Goal: Information Seeking & Learning: Compare options

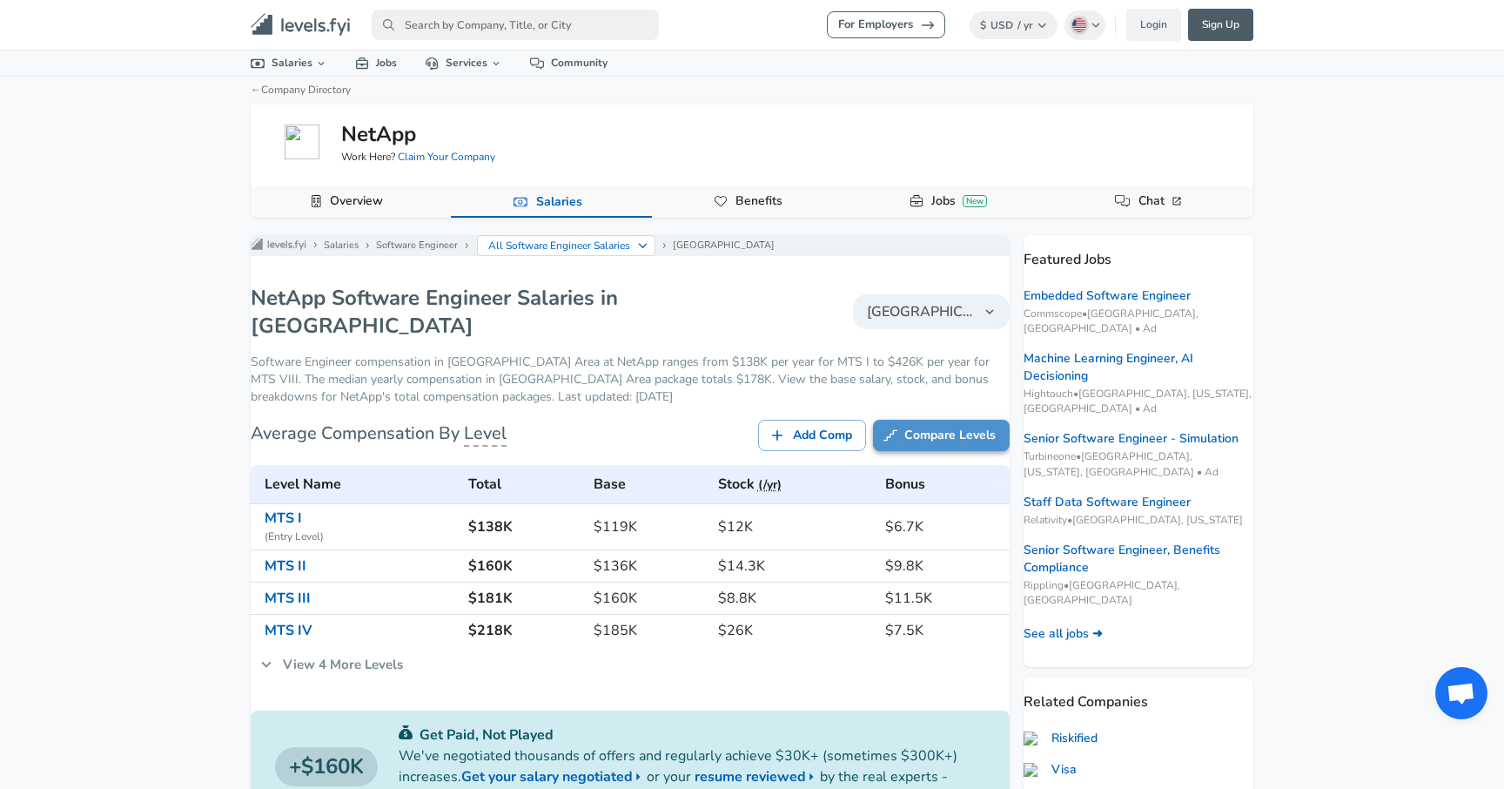
click at [934, 436] on link "Compare Levels" at bounding box center [941, 436] width 137 height 32
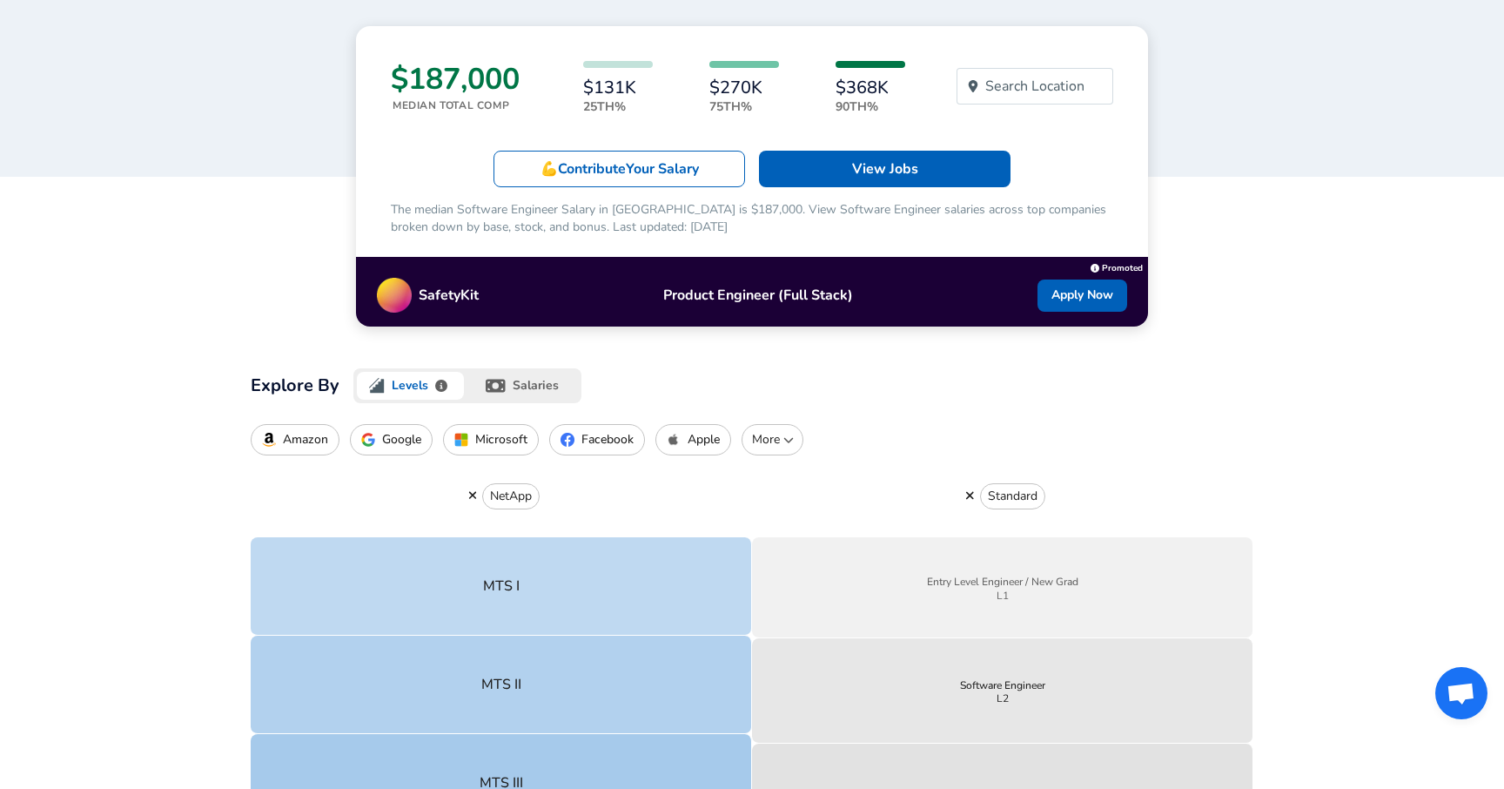
scroll to position [544, 0]
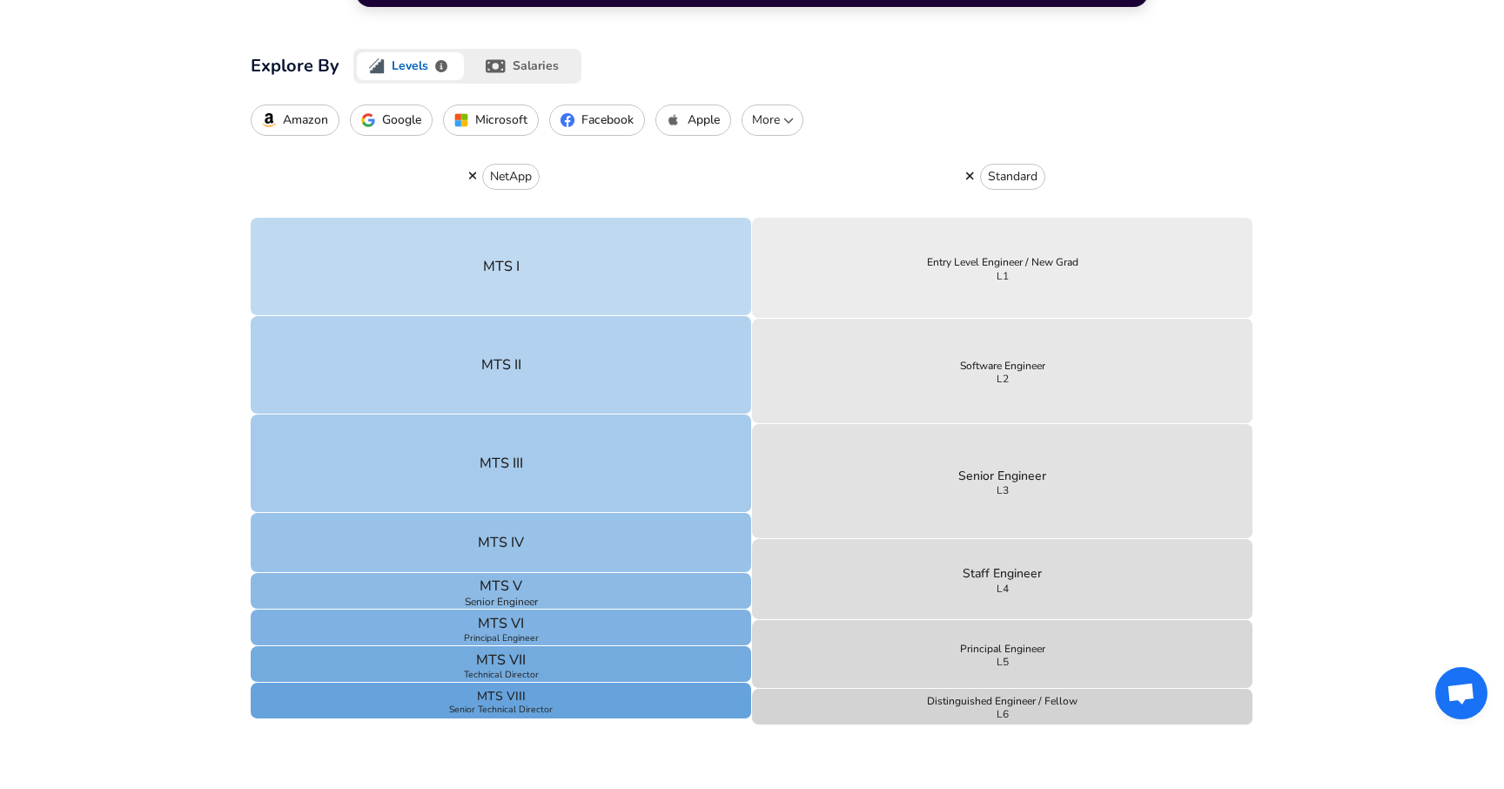
click at [977, 172] on button "button" at bounding box center [970, 176] width 20 height 16
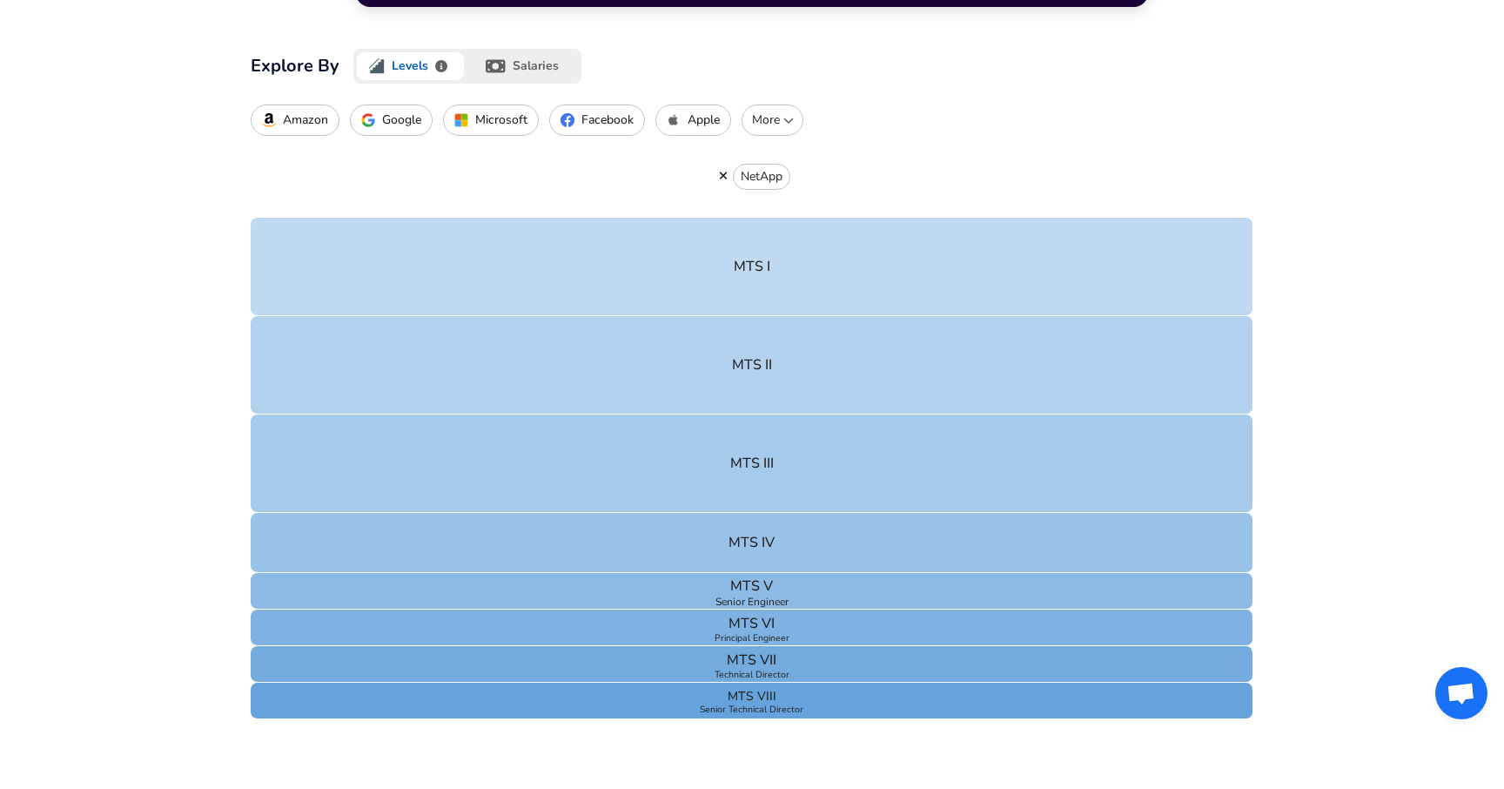
click at [775, 123] on p "More" at bounding box center [773, 119] width 46 height 17
type input "yahoo"
click at [681, 214] on p "Yahoo" at bounding box center [713, 206] width 181 height 18
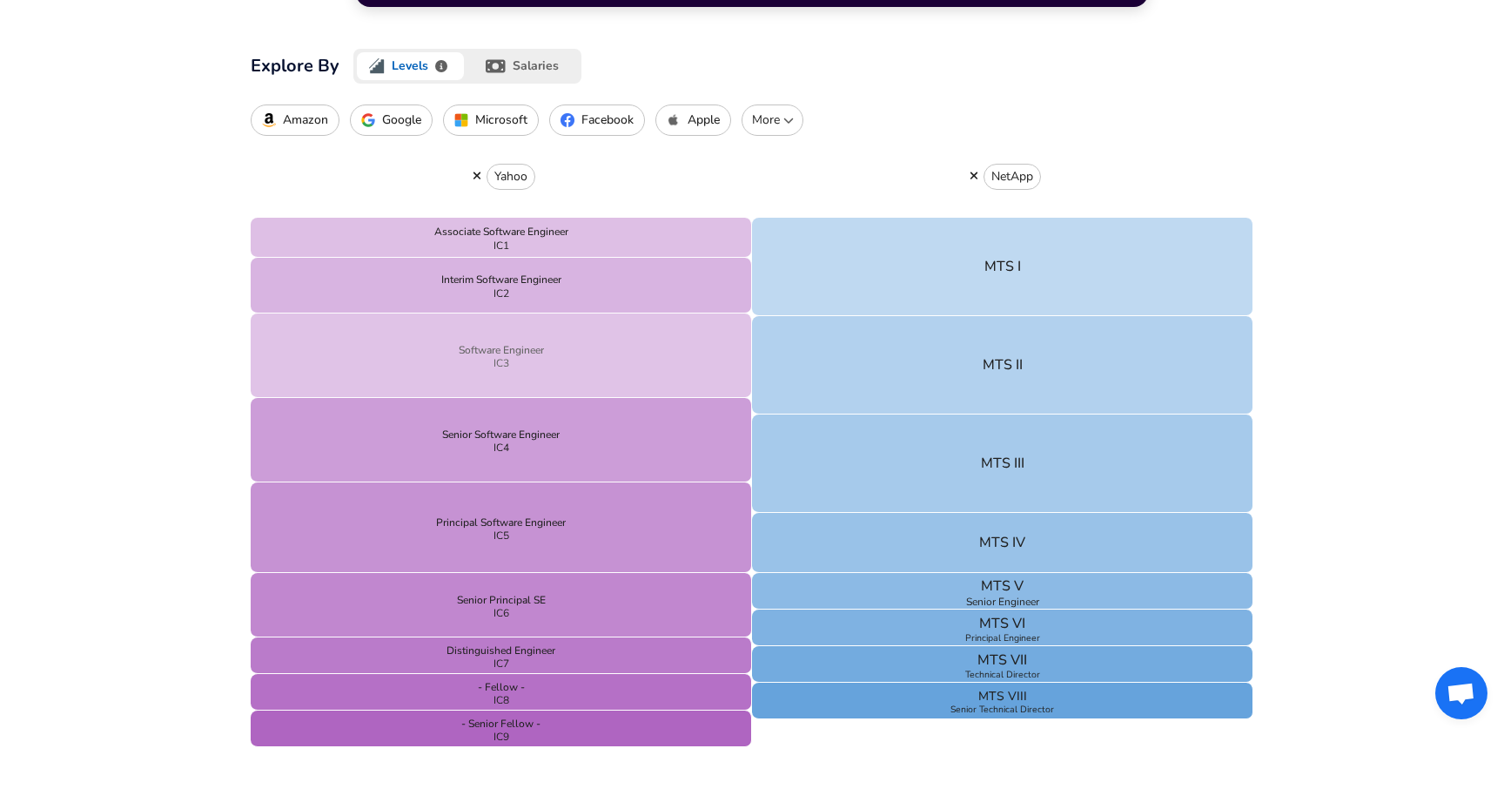
click at [657, 341] on button "Software Engineer IC3" at bounding box center [501, 355] width 501 height 84
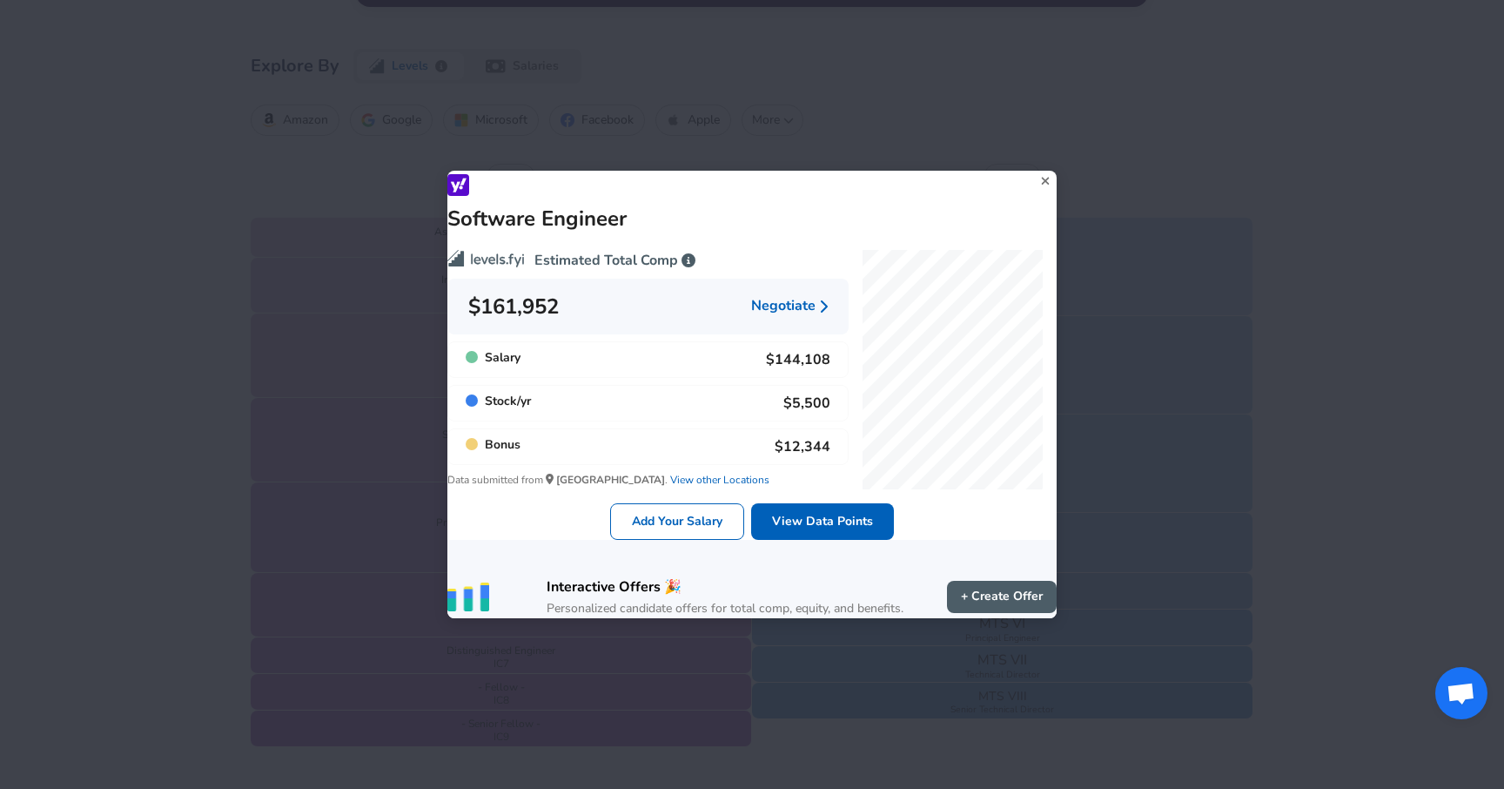
click at [302, 389] on div "Software Engineer Estimated Total Comp $161,952 Negotiate Salary $144,108 Stock…" at bounding box center [752, 394] width 1504 height 789
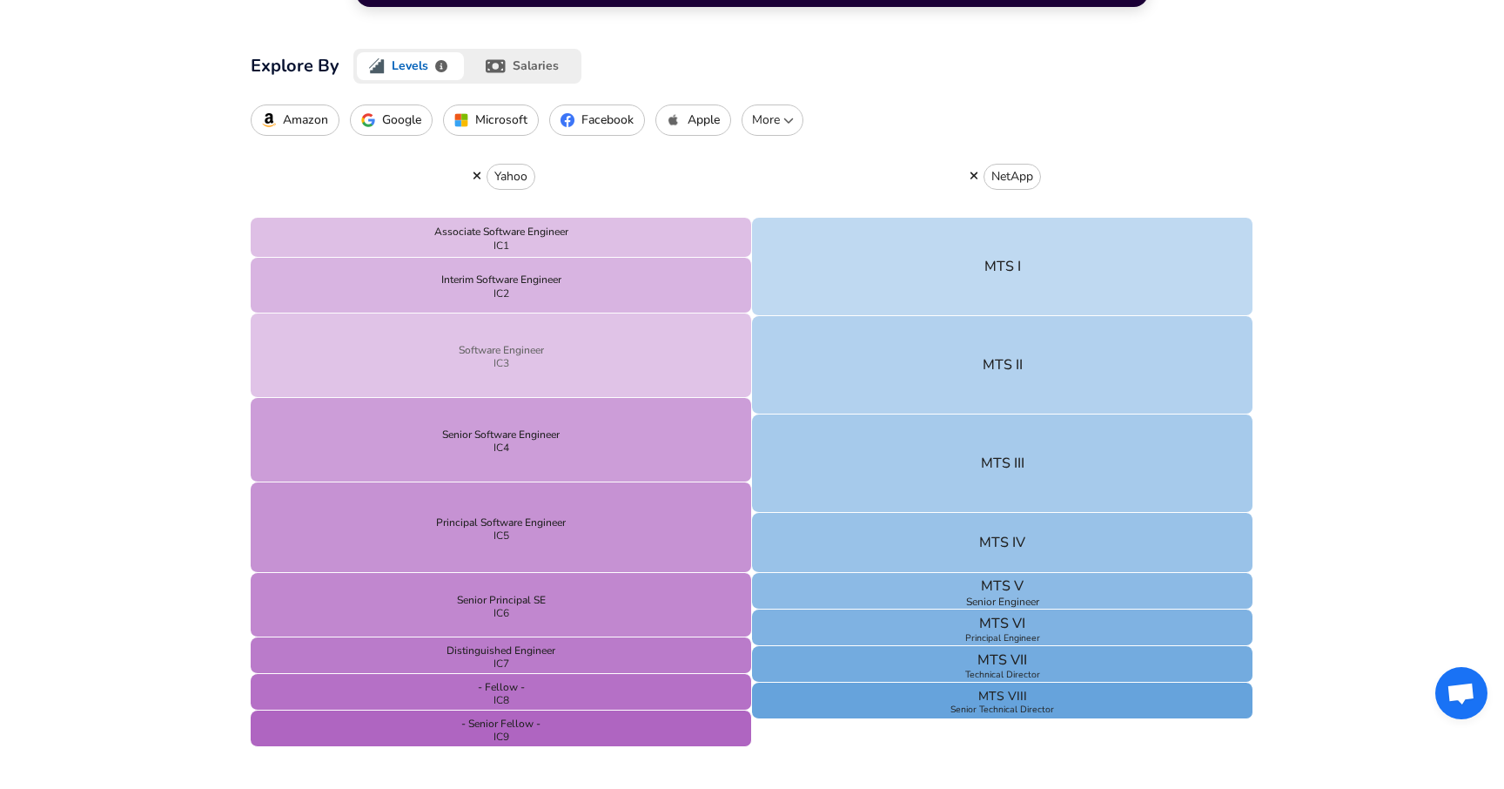
click at [422, 380] on button "Software Engineer IC3" at bounding box center [501, 355] width 501 height 84
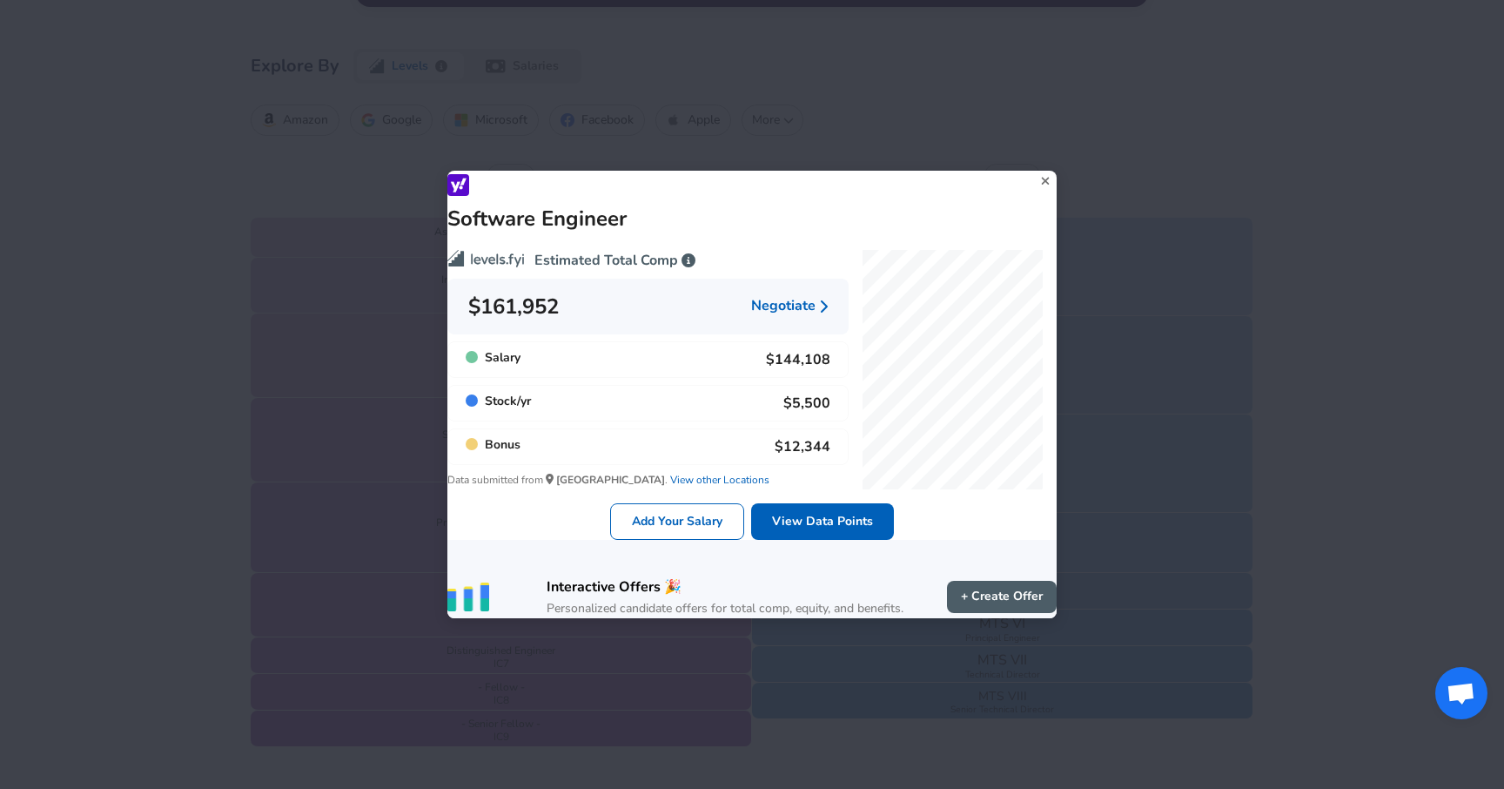
click at [296, 364] on div "Software Engineer Estimated Total Comp $161,952 Negotiate Salary $144,108 Stock…" at bounding box center [752, 394] width 1504 height 789
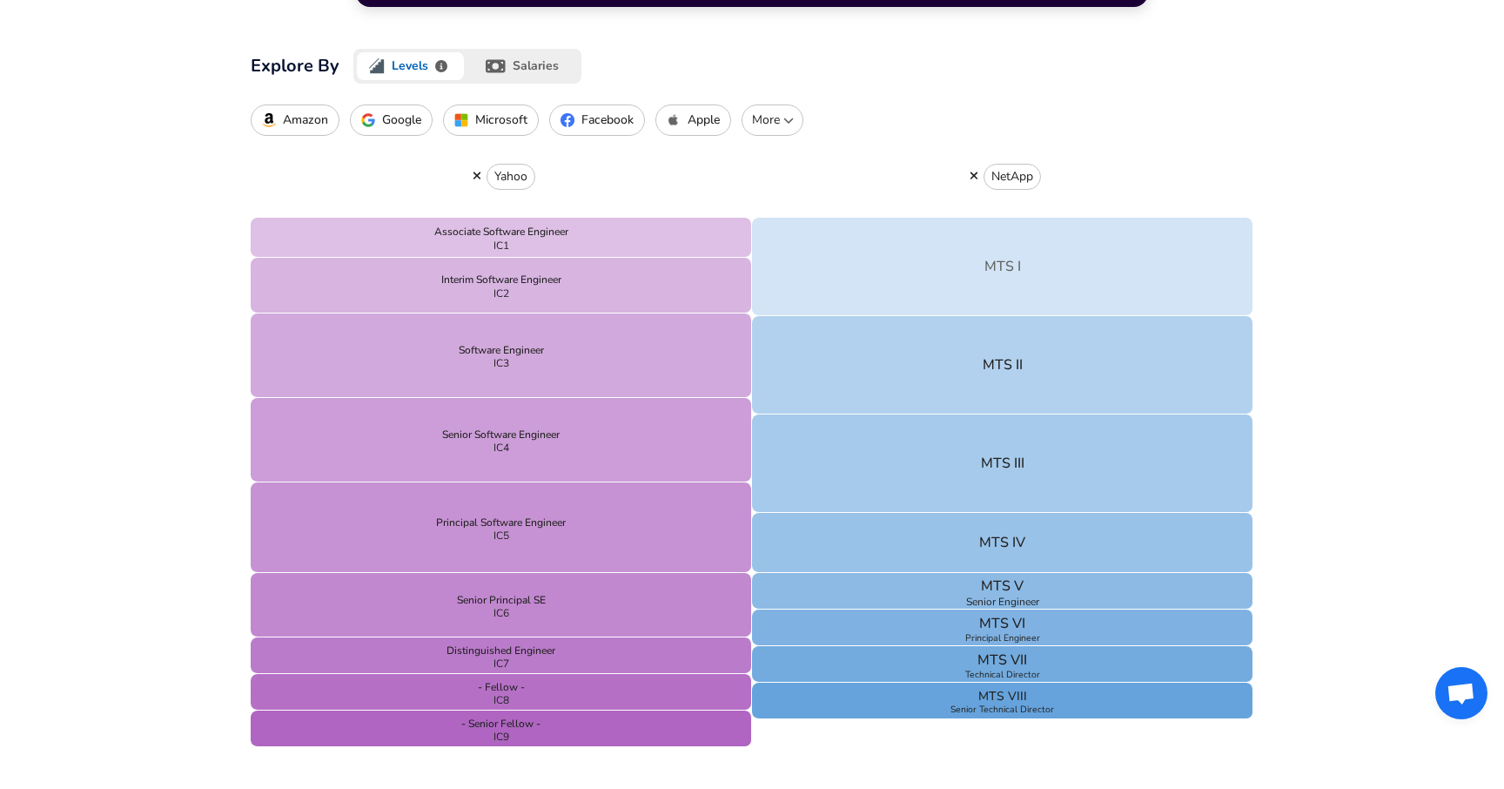
click at [946, 275] on button "MTS I" at bounding box center [1002, 267] width 501 height 98
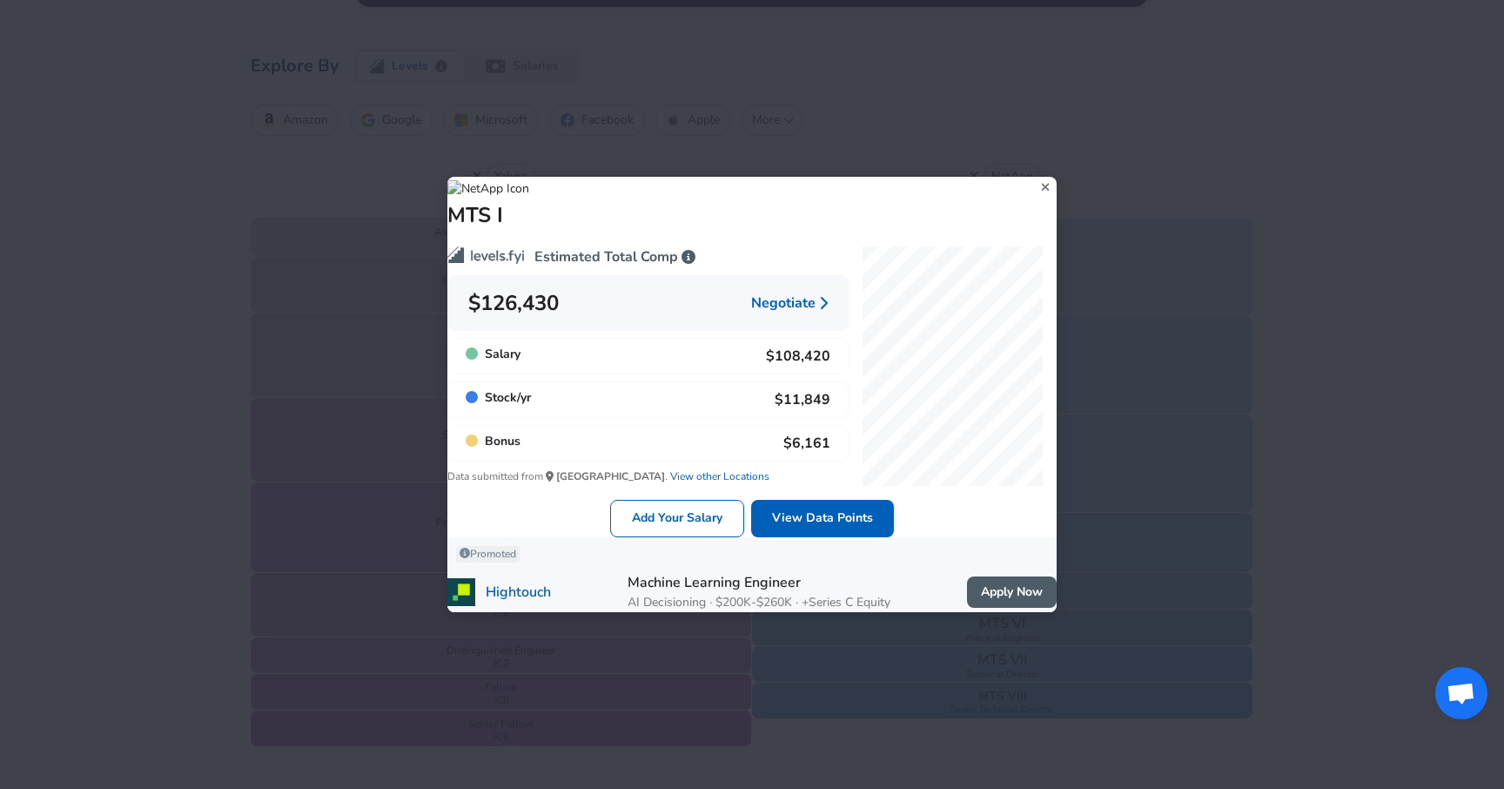
click at [1173, 279] on div "MTS I Estimated Total Comp $126,430 Negotiate Salary $108,420 Stock / yr $11,84…" at bounding box center [752, 394] width 1504 height 789
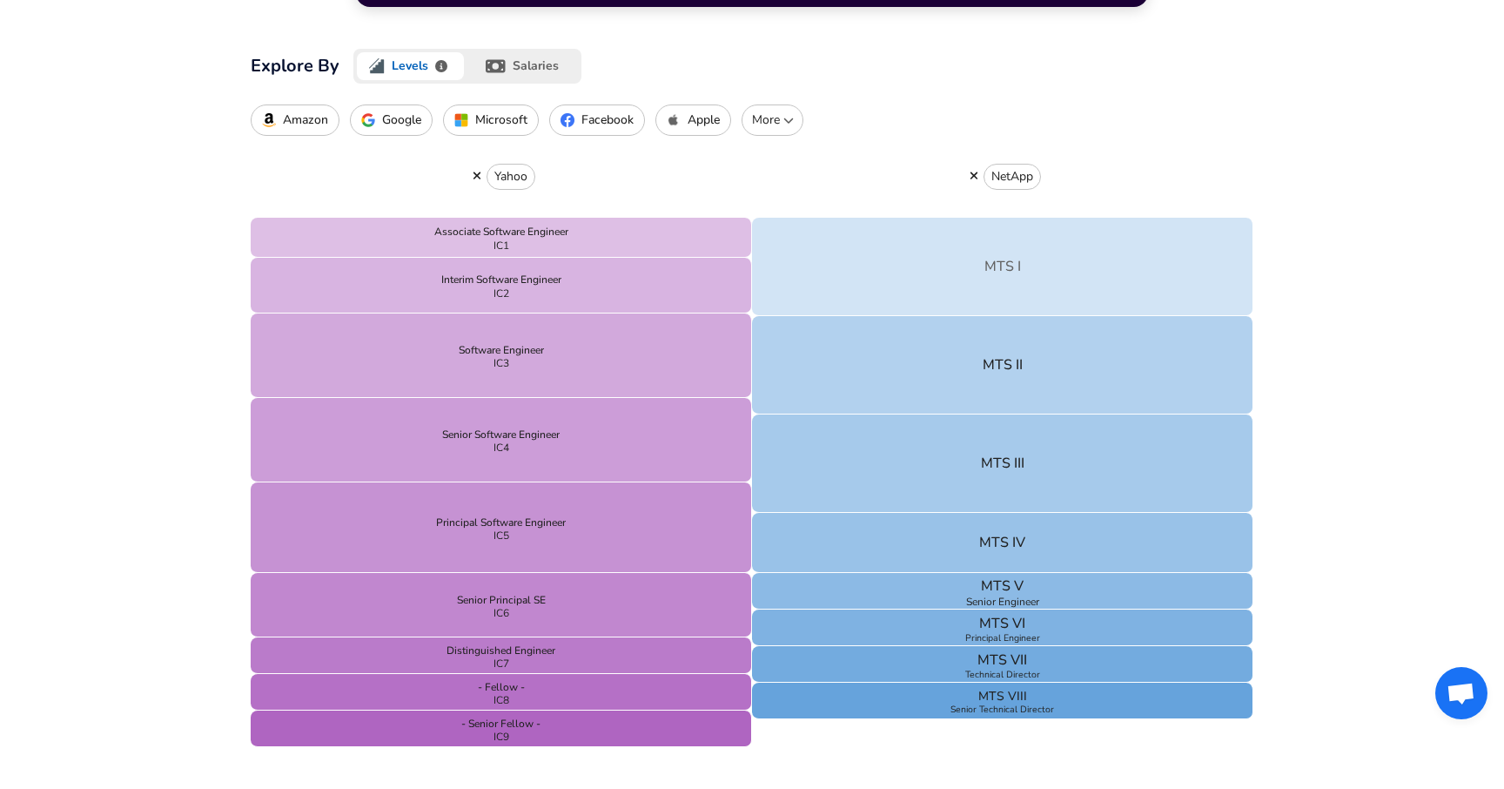
click at [1127, 297] on button "MTS I" at bounding box center [1002, 267] width 501 height 98
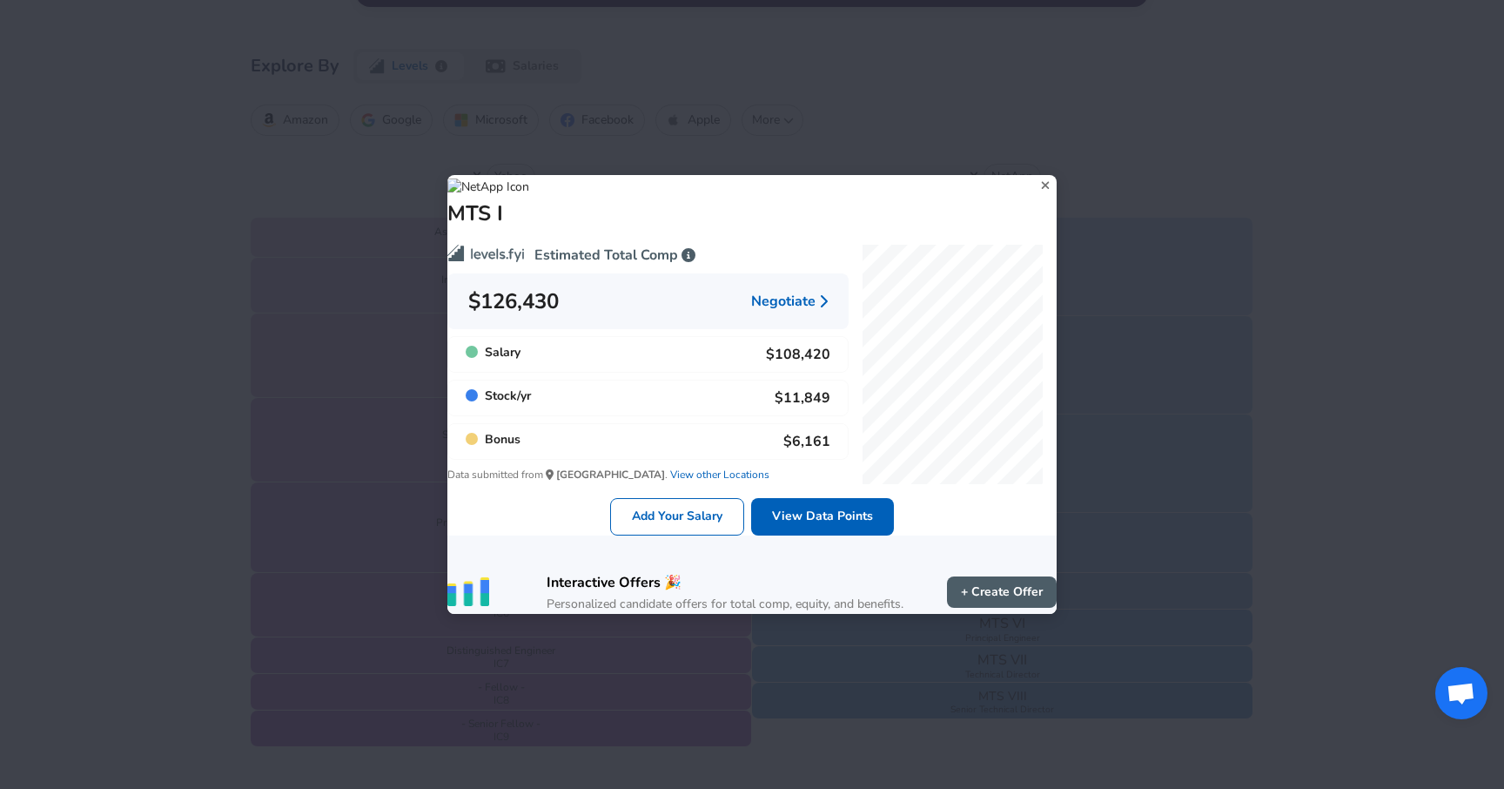
click at [1215, 372] on div "MTS I Estimated Total Comp $126,430 Negotiate Salary $108,420 Stock / yr $11,84…" at bounding box center [752, 394] width 1504 height 789
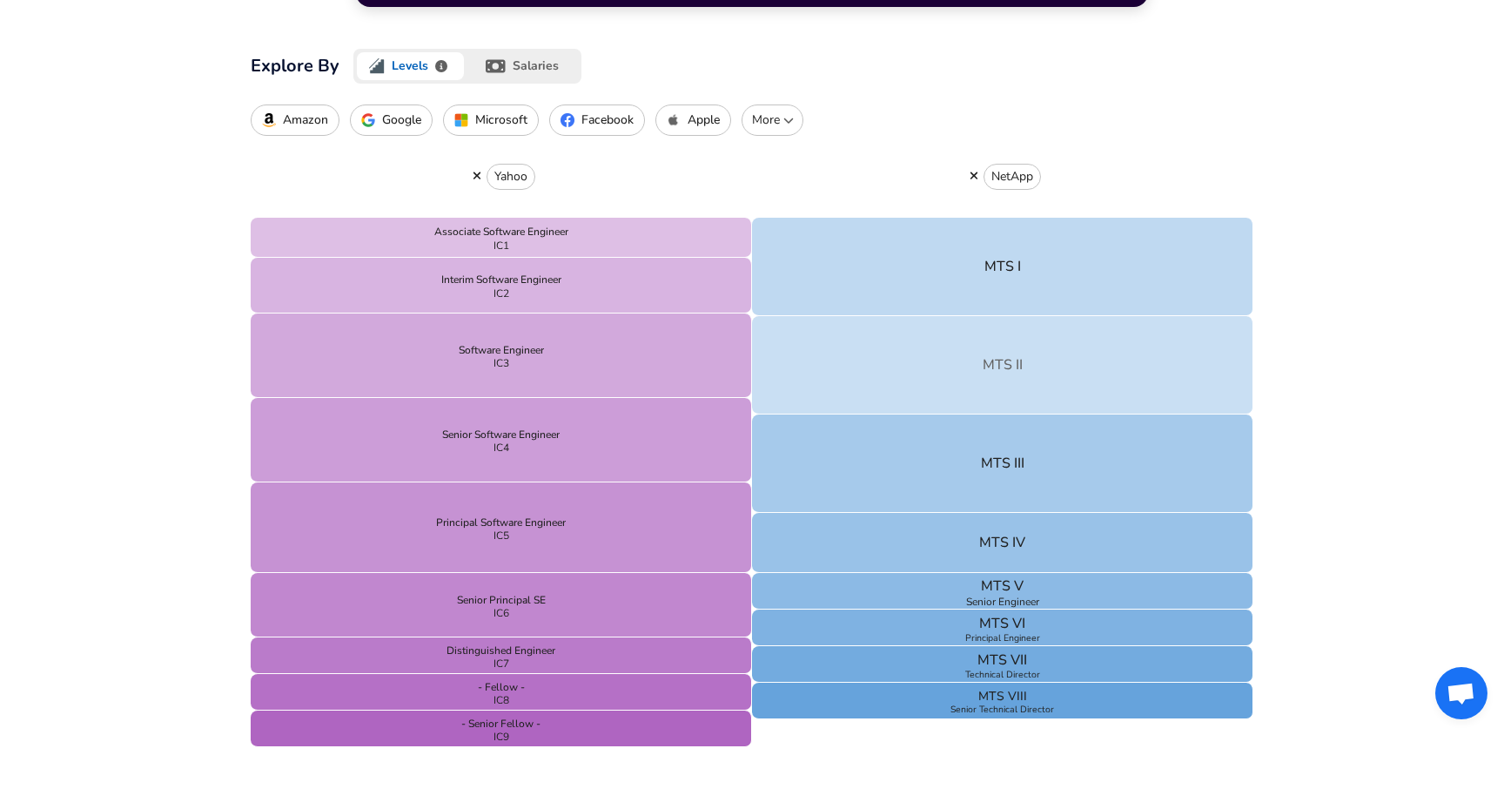
click at [1075, 374] on button "MTS II" at bounding box center [1002, 365] width 501 height 98
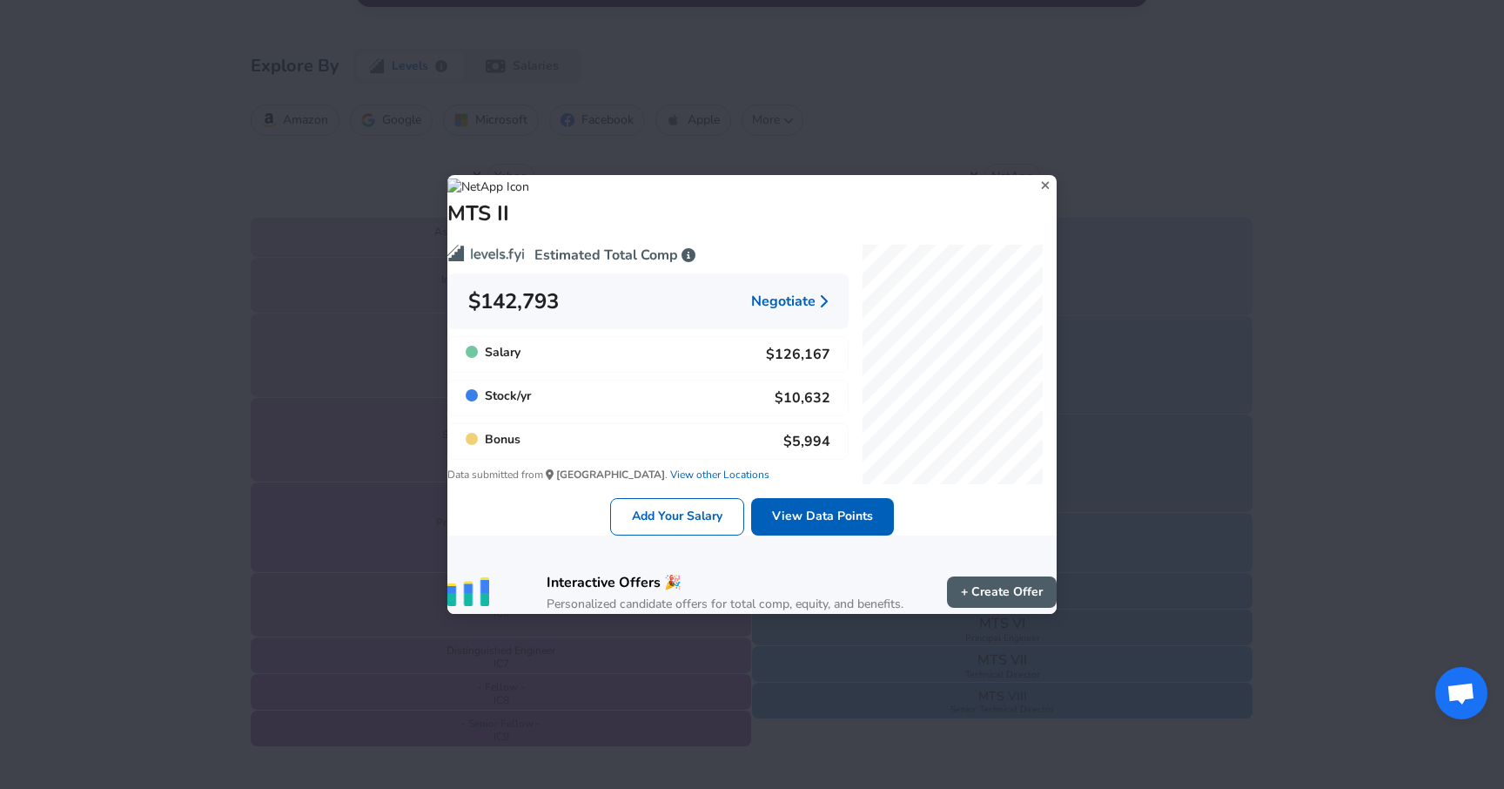
click at [1124, 342] on div "MTS II Estimated Total Comp $142,793 Negotiate Salary $126,167 Stock / yr $10,6…" at bounding box center [752, 394] width 1504 height 789
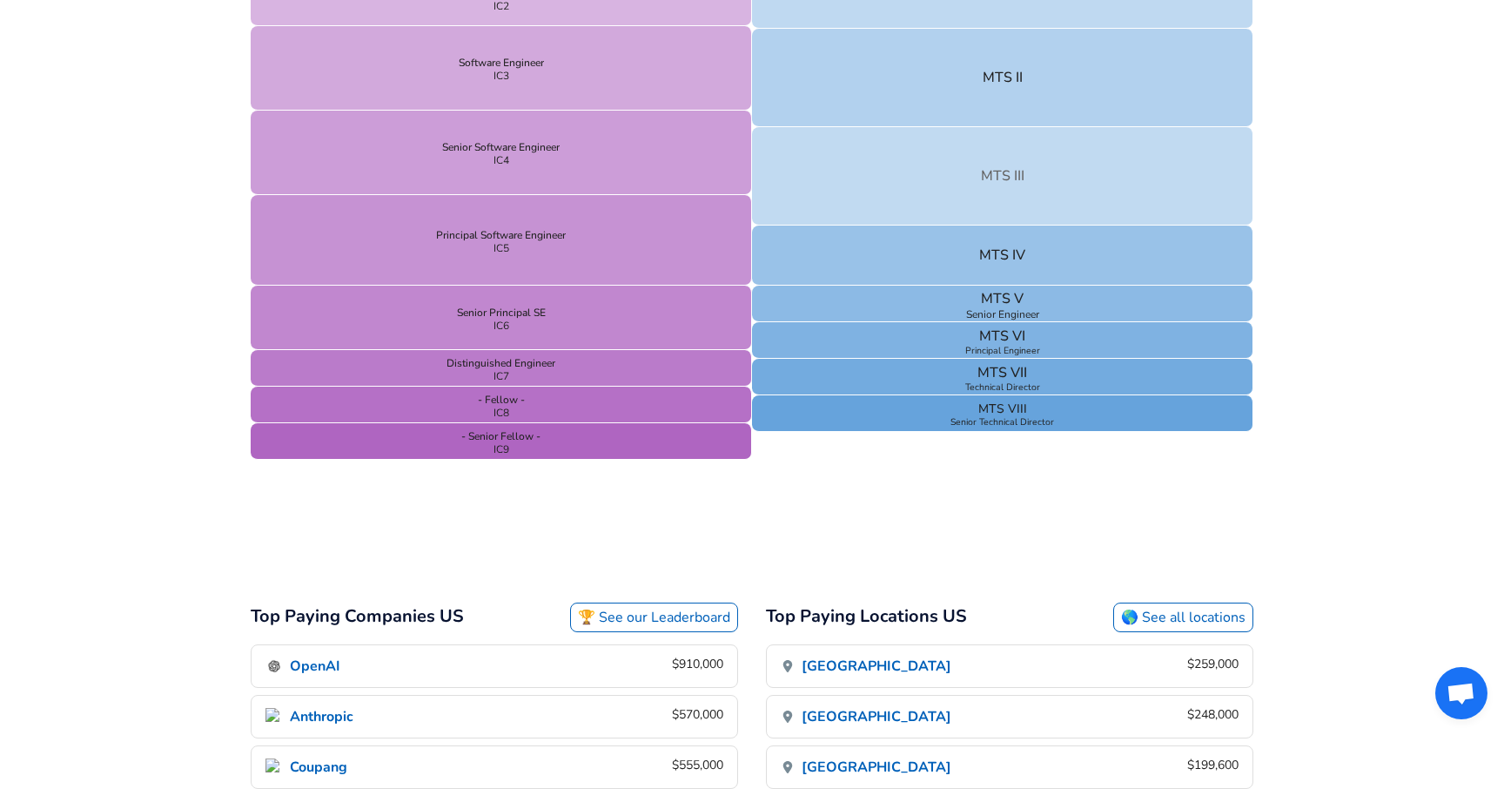
scroll to position [939, 0]
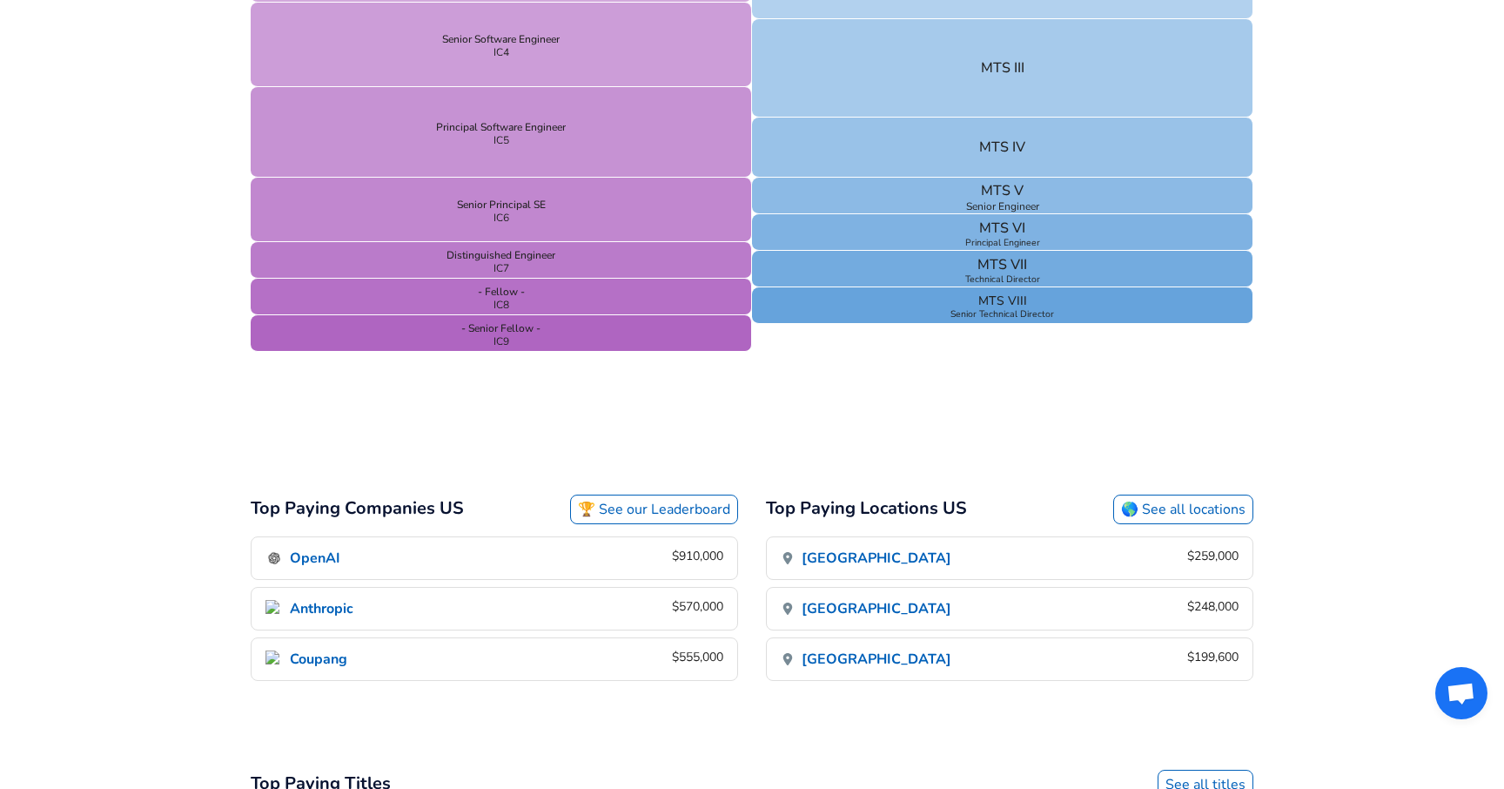
click at [701, 518] on link "🏆 See our Leaderboard" at bounding box center [654, 510] width 168 height 30
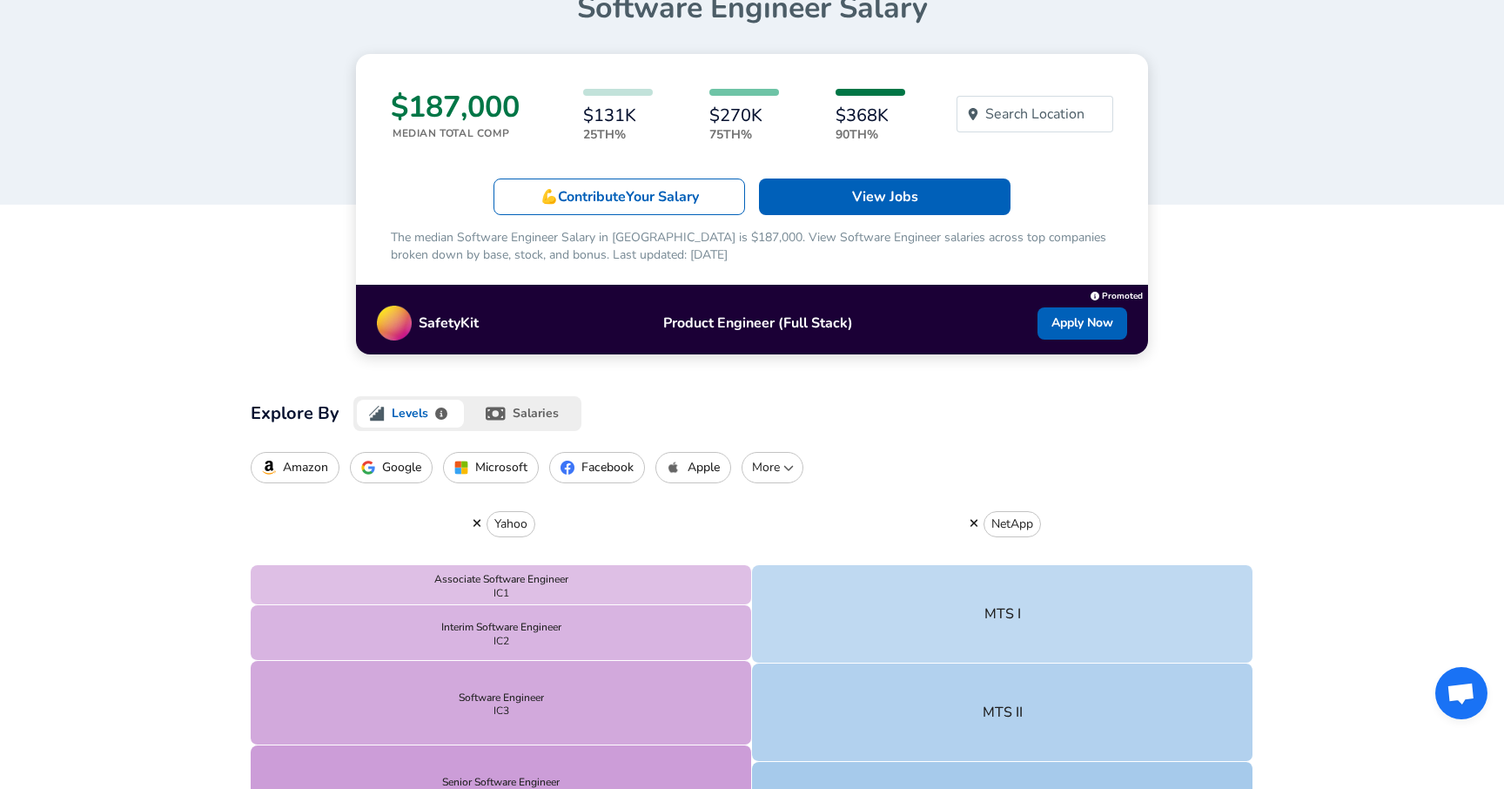
scroll to position [192, 0]
